Goal: Task Accomplishment & Management: Complete application form

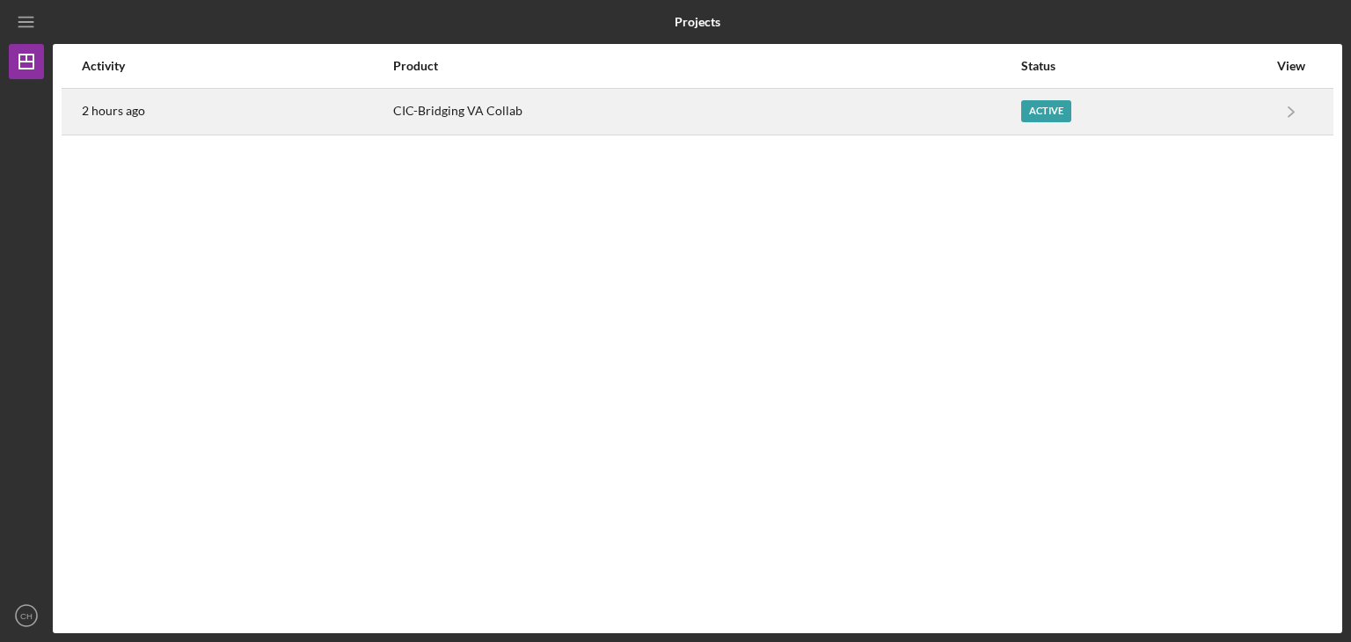
click at [289, 121] on div "2 hours ago" at bounding box center [237, 112] width 310 height 44
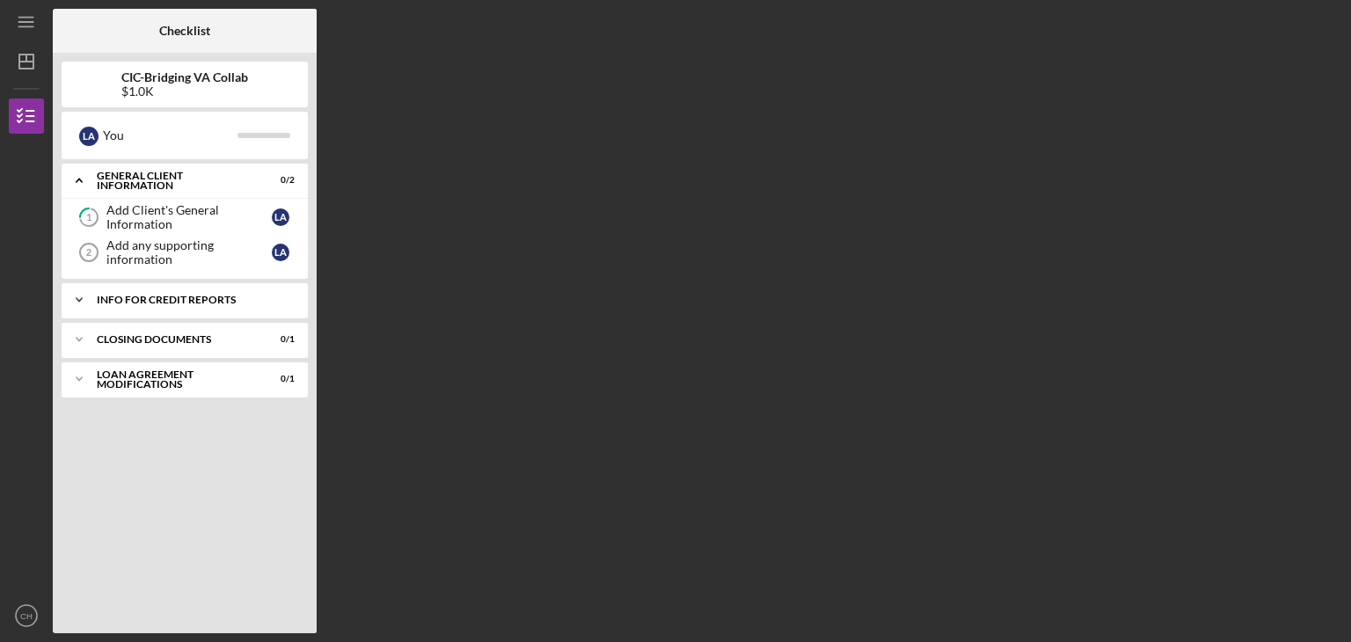
click at [139, 302] on div "Info for Credit Reports" at bounding box center [191, 300] width 189 height 11
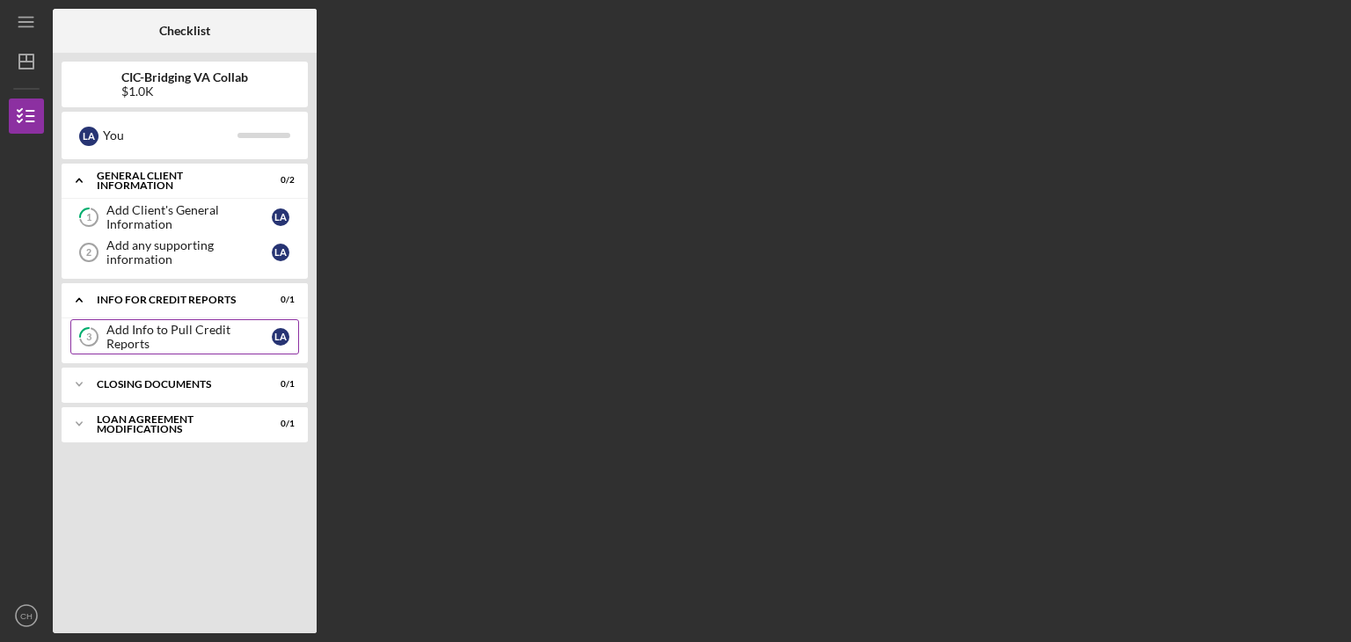
click at [159, 326] on link "3 Add Info to Pull Credit Reports L A" at bounding box center [184, 336] width 229 height 35
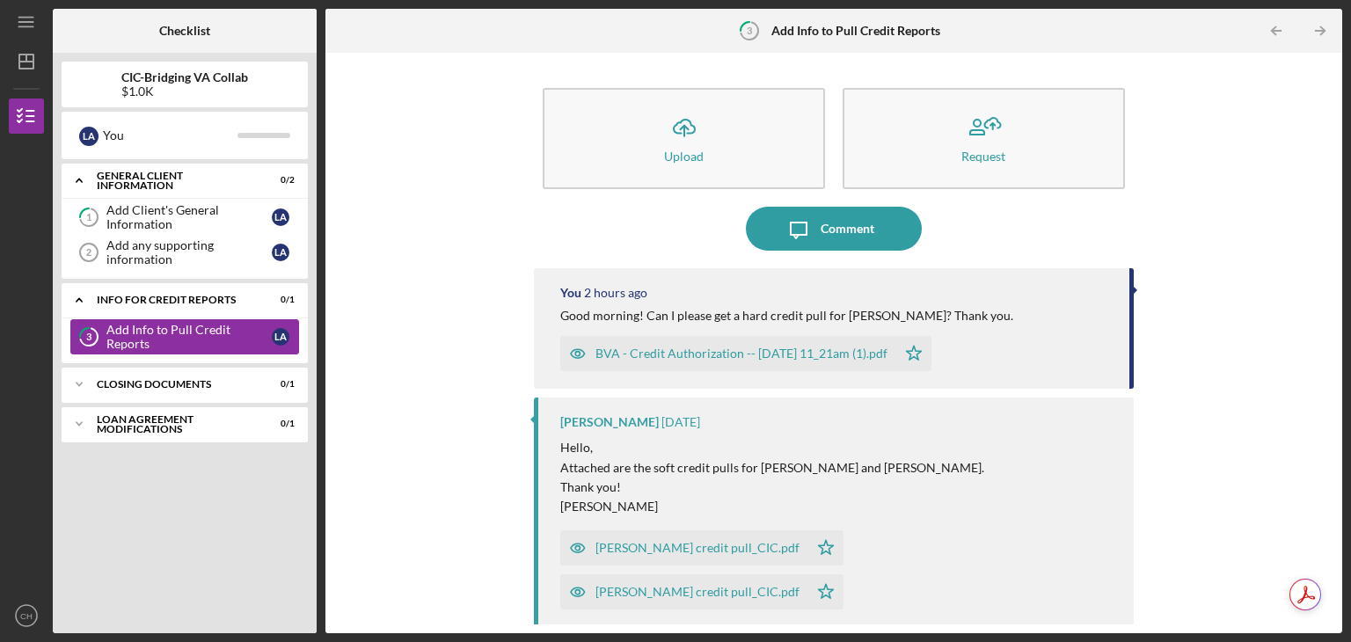
click at [119, 331] on div "Add Info to Pull Credit Reports" at bounding box center [188, 337] width 165 height 28
